Goal: Task Accomplishment & Management: Complete application form

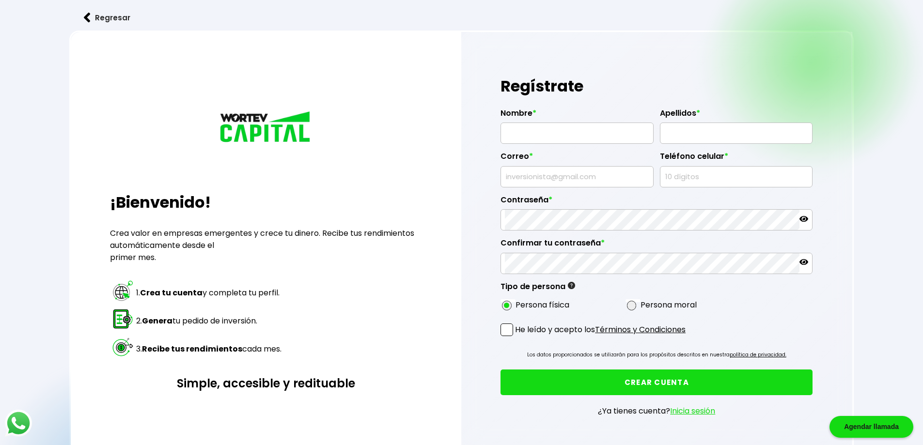
click at [90, 19] on img at bounding box center [87, 18] width 7 height 10
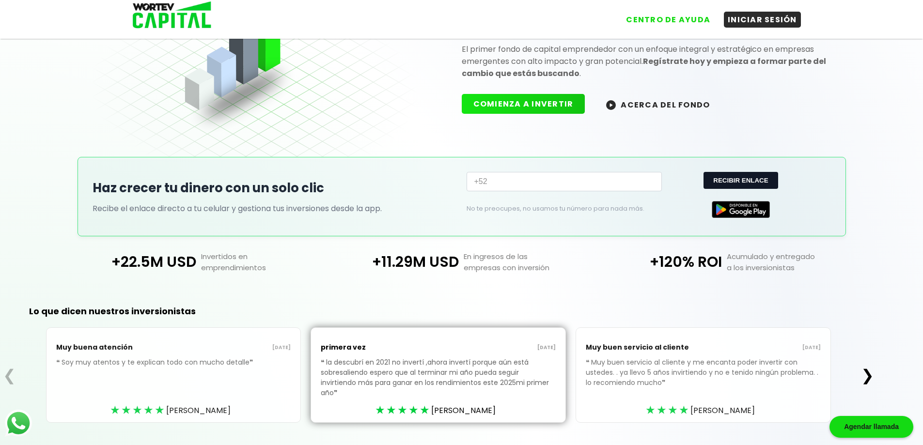
scroll to position [101, 0]
